Goal: Browse casually

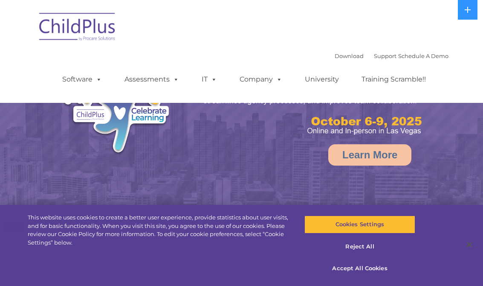
select select "MEDIUM"
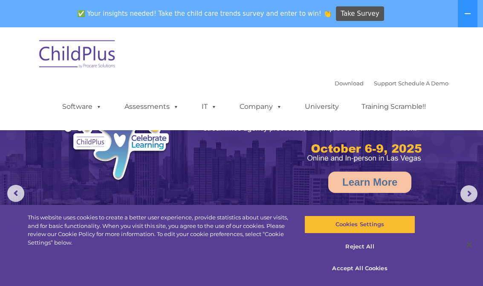
click at [466, 191] on rs-arrow at bounding box center [468, 193] width 17 height 17
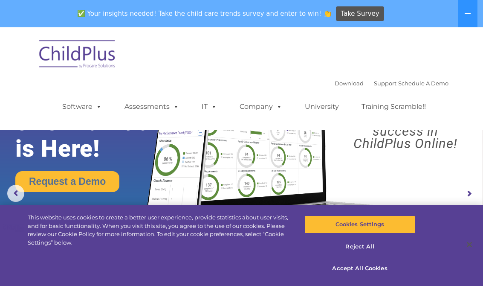
click at [466, 186] on rs-arrow at bounding box center [468, 193] width 17 height 17
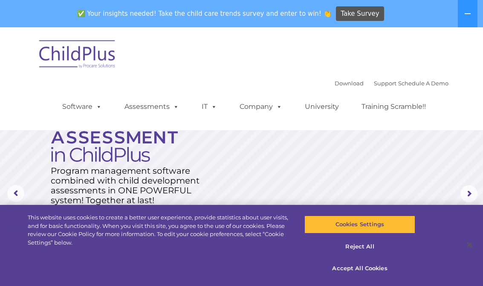
click at [473, 192] on rs-arrow at bounding box center [468, 193] width 17 height 17
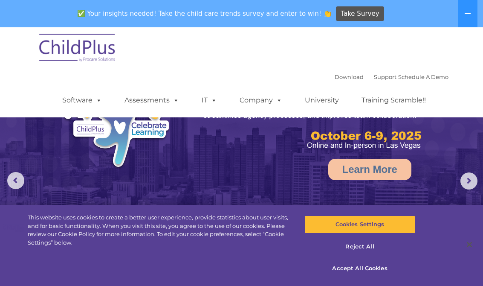
click at [292, 1] on div "✅ Your insights needed! Take the child care trends survey and enter to win! 👏 T…" at bounding box center [229, 14] width 459 height 28
click at [289, 6] on span "✅ Your insights needed! Take the child care trends survey and enter to win! 👏" at bounding box center [204, 14] width 261 height 17
click at [292, 11] on span "✅ Your insights needed! Take the child care trends survey and enter to win! 👏" at bounding box center [204, 14] width 261 height 17
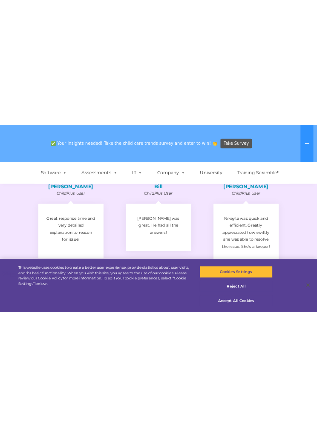
scroll to position [1855, 0]
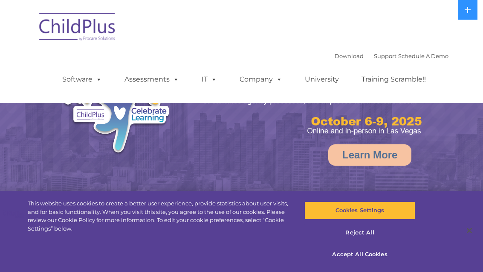
select select "MEDIUM"
